Goal: Task Accomplishment & Management: Use online tool/utility

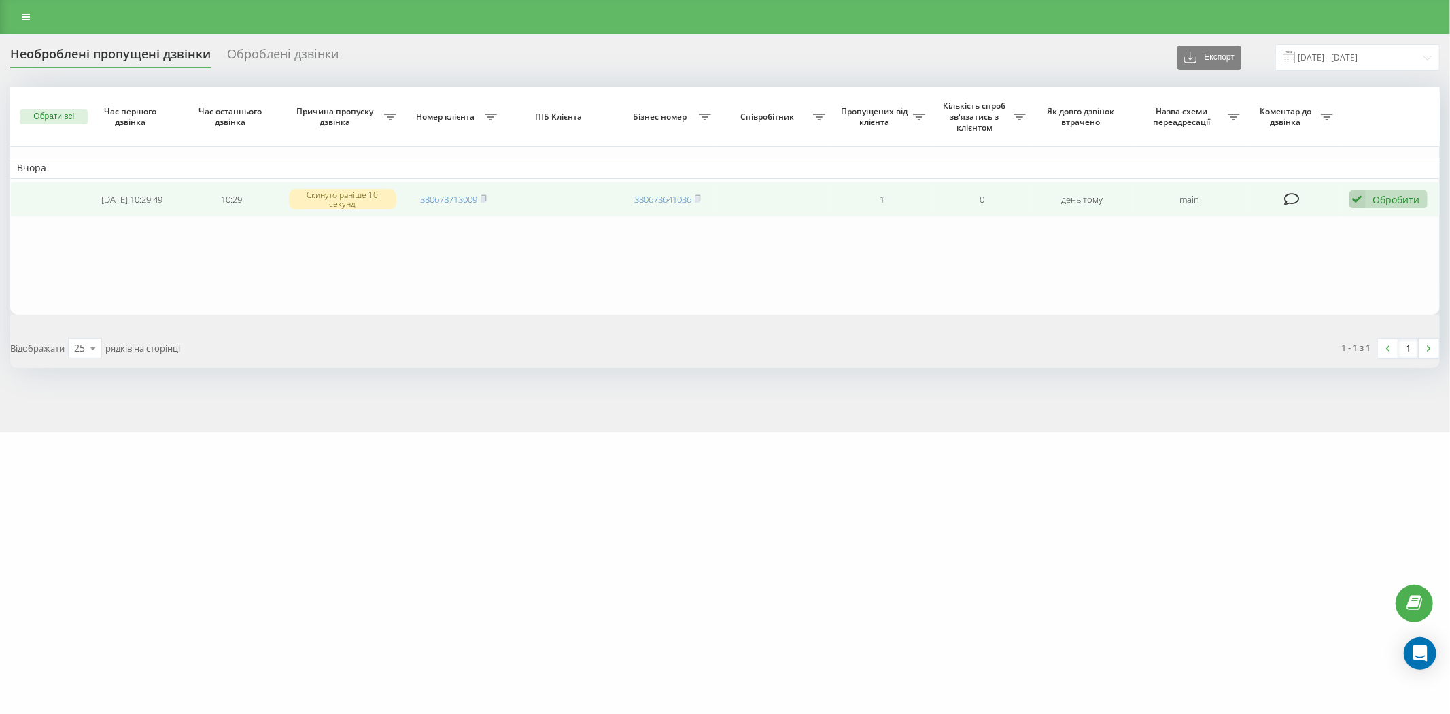
click at [1386, 201] on div "Обробити" at bounding box center [1396, 199] width 47 height 13
click at [1290, 254] on div "Зв'язався з клієнтом за допомогою іншого каналу" at bounding box center [1300, 245] width 254 height 24
click at [1365, 199] on div "Обробити Не вдалося зв'язатися Зв'язався з клієнтом за допомогою іншого каналу …" at bounding box center [1389, 199] width 78 height 18
click at [1231, 246] on span "Зв'язався з клієнтом за допомогою іншого каналу" at bounding box center [1300, 245] width 233 height 13
click at [48, 201] on td at bounding box center [45, 200] width 71 height 36
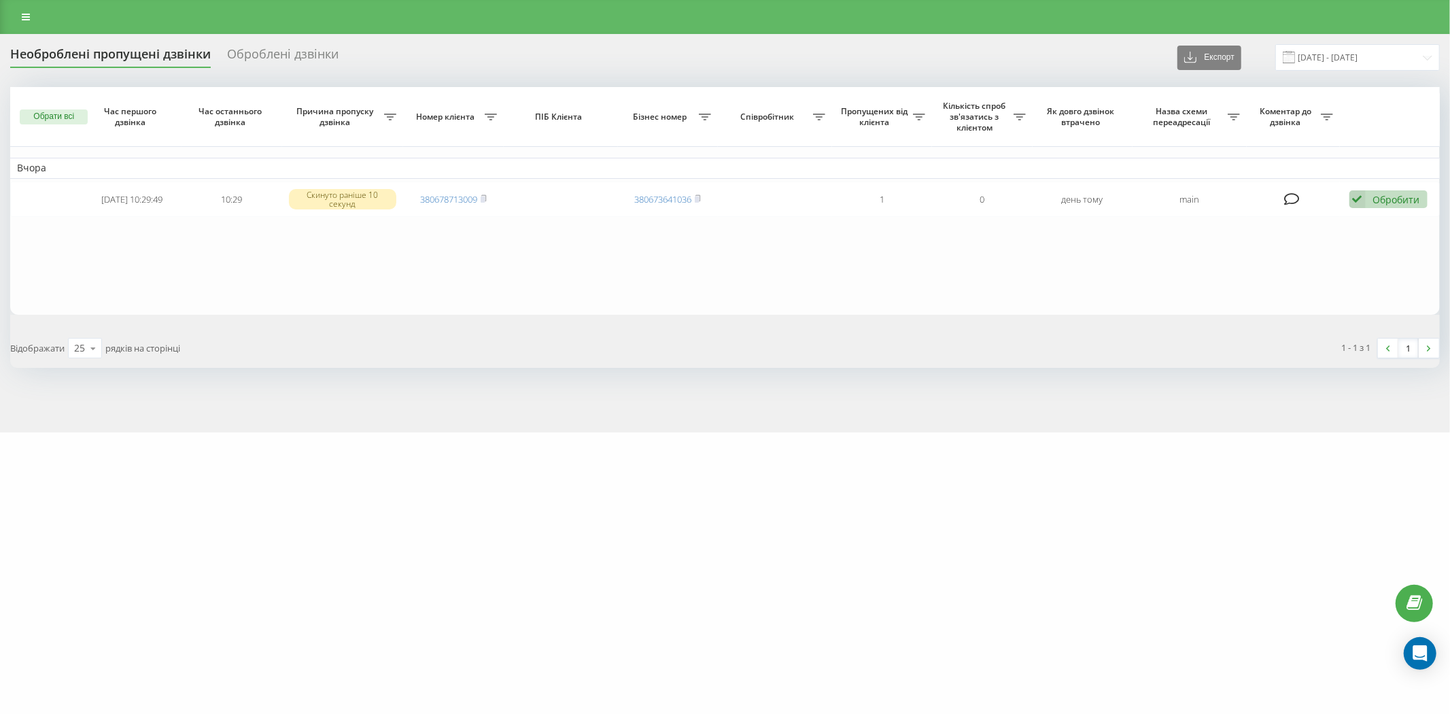
click at [330, 48] on div "Оброблені дзвінки" at bounding box center [283, 57] width 112 height 21
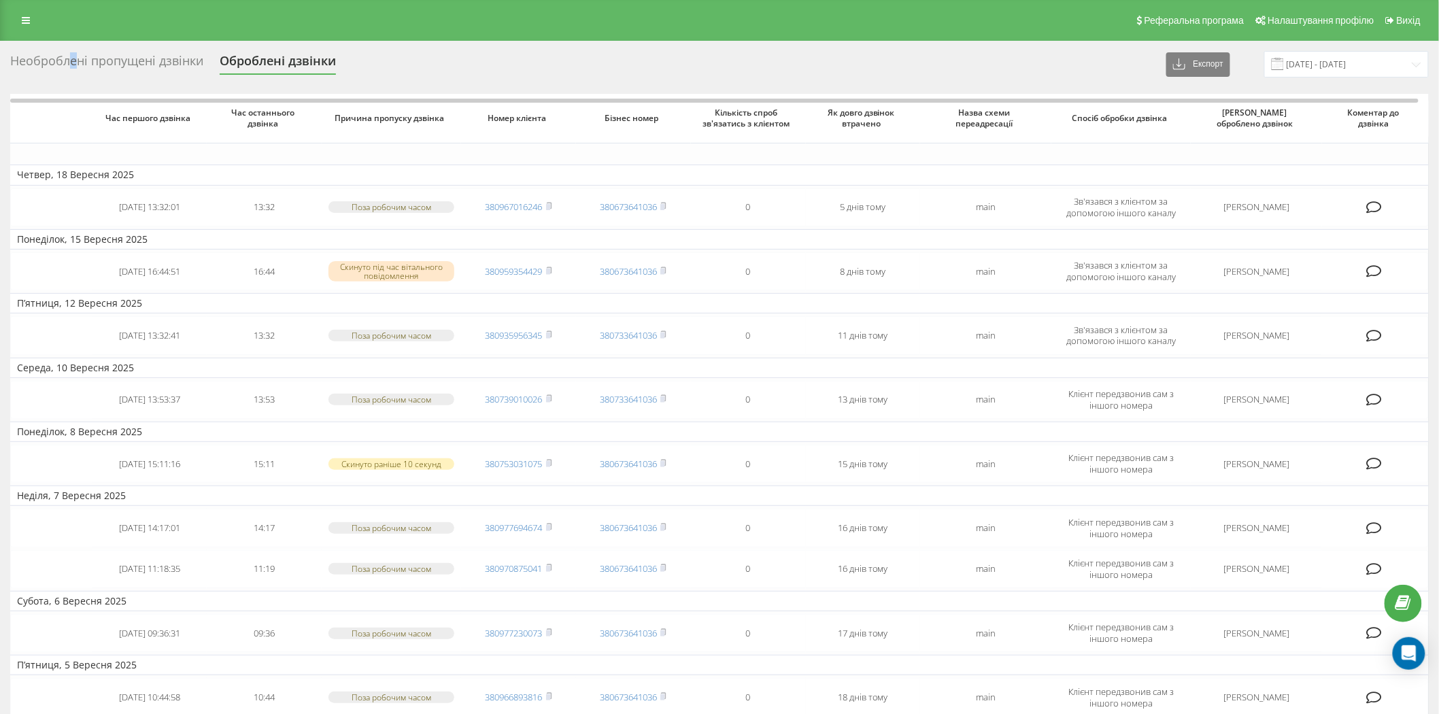
click at [69, 57] on div "Необроблені пропущені дзвінки" at bounding box center [106, 64] width 193 height 21
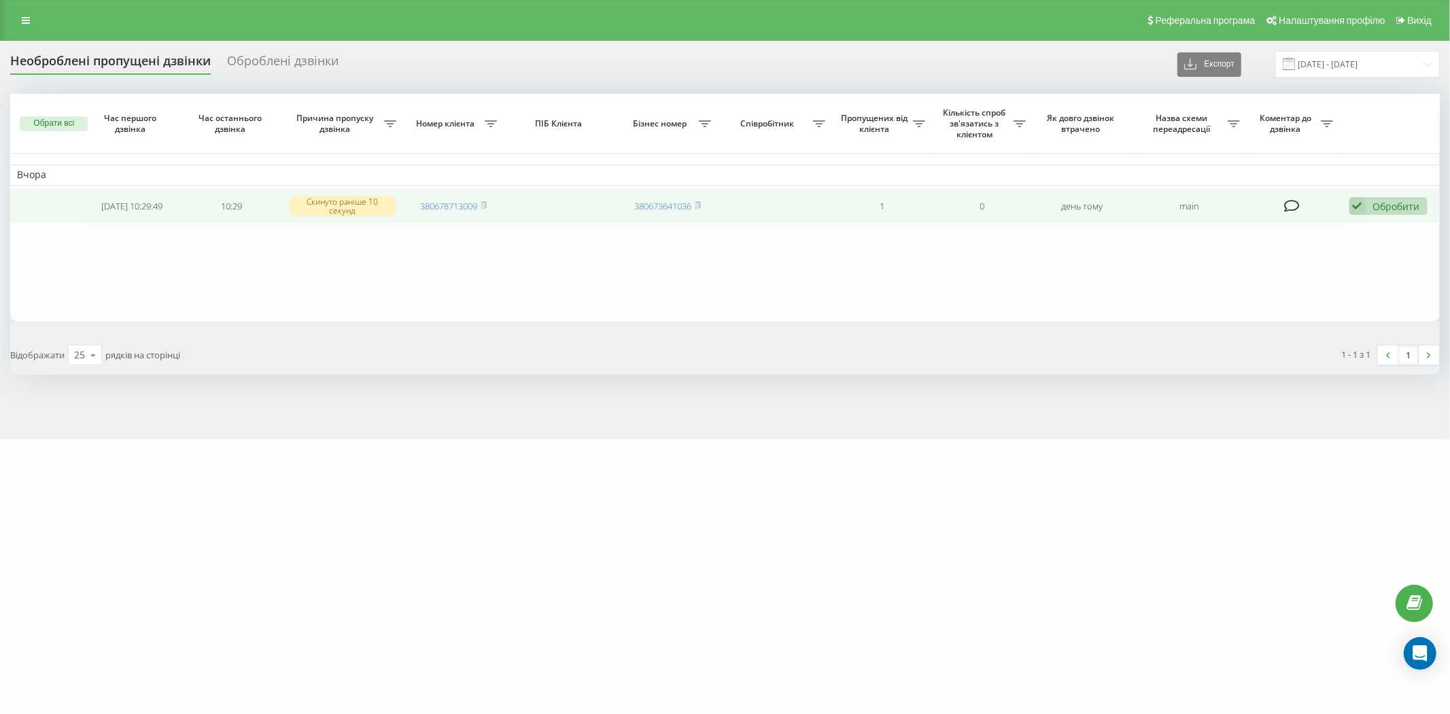
click at [1403, 203] on div "Обробити" at bounding box center [1396, 206] width 47 height 13
click at [1276, 281] on span "Клієнт передзвонив сам з іншого номера" at bounding box center [1281, 276] width 194 height 13
